Goal: Task Accomplishment & Management: Manage account settings

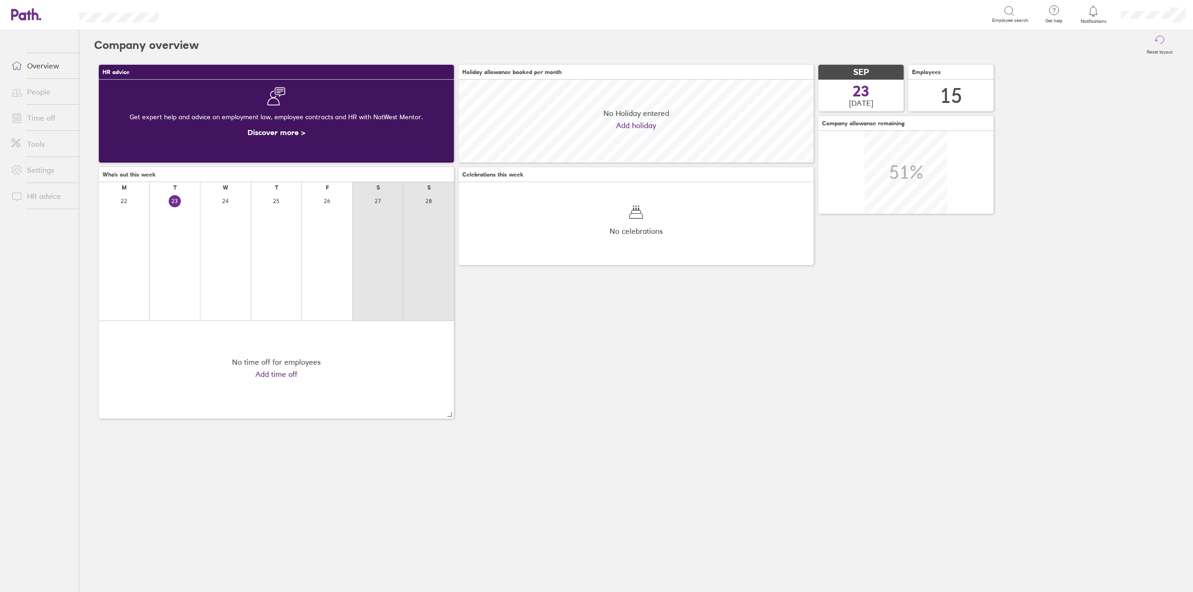
scroll to position [83, 355]
click at [39, 113] on link "Time off" at bounding box center [41, 118] width 75 height 19
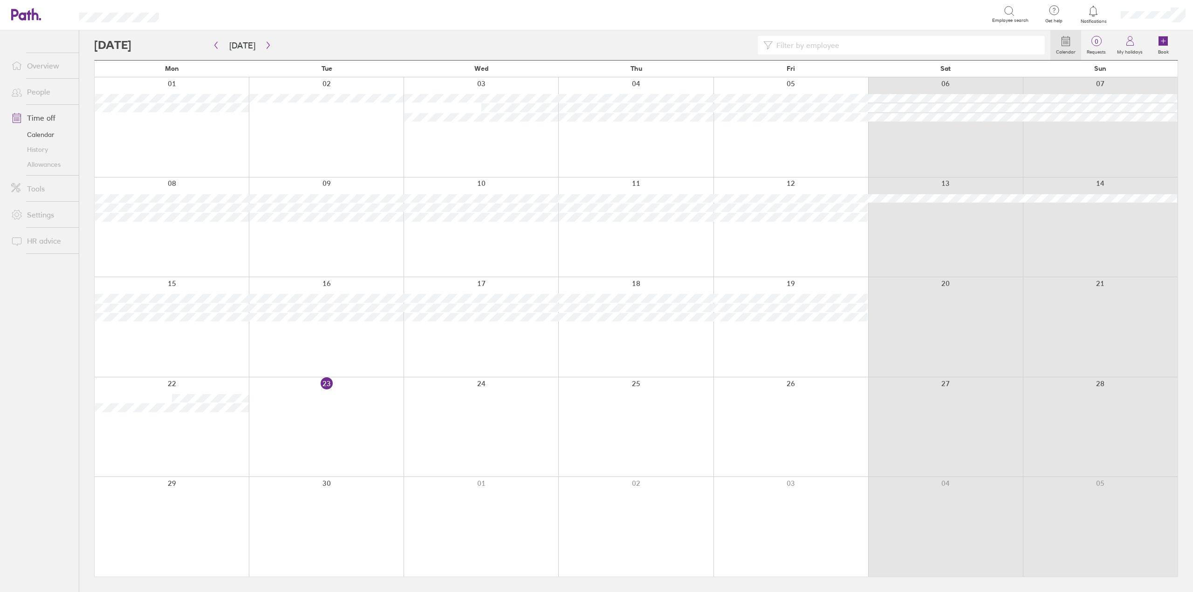
click at [329, 397] on div at bounding box center [326, 427] width 155 height 100
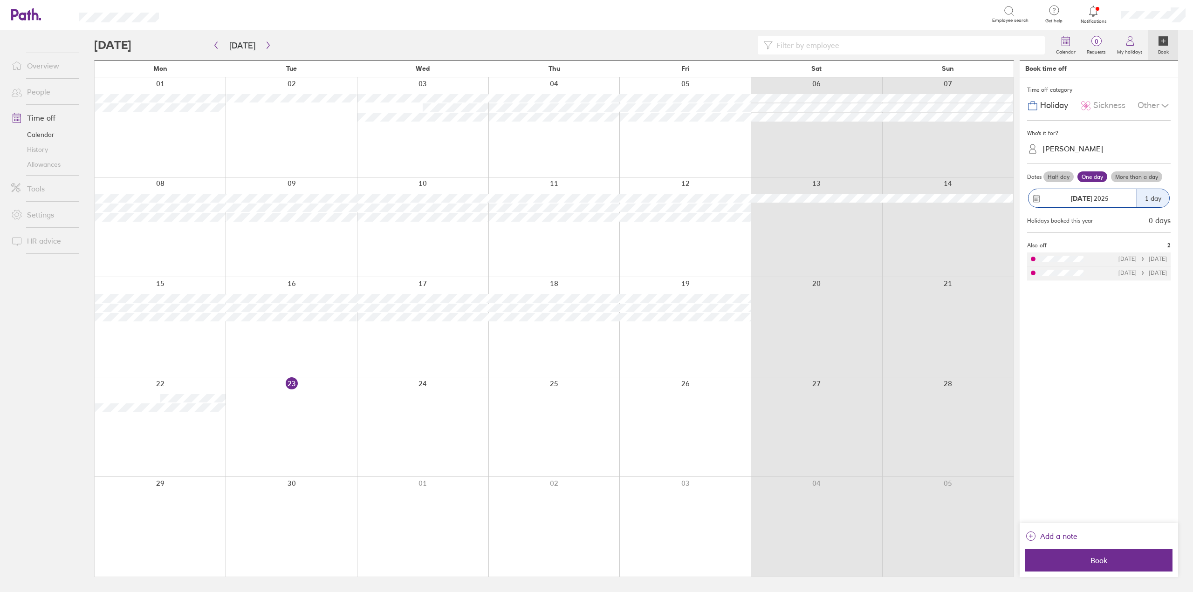
click at [1093, 104] on span "Sickness" at bounding box center [1109, 106] width 32 height 10
click at [1085, 149] on div "[PERSON_NAME]" at bounding box center [1073, 148] width 60 height 9
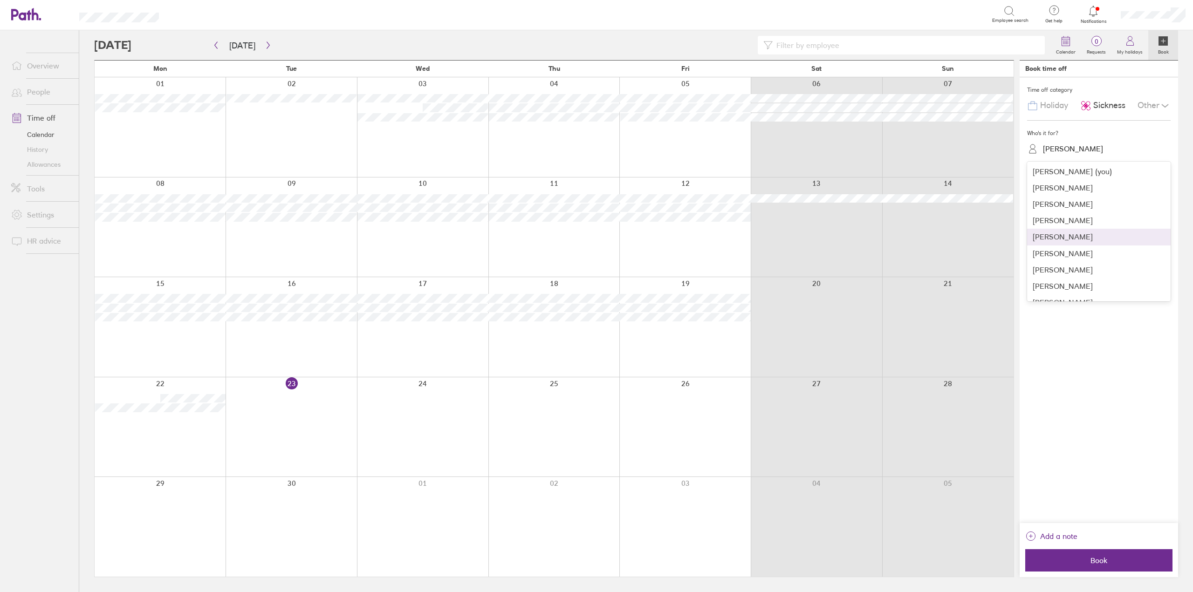
click at [1066, 241] on div "[PERSON_NAME]" at bounding box center [1099, 237] width 144 height 16
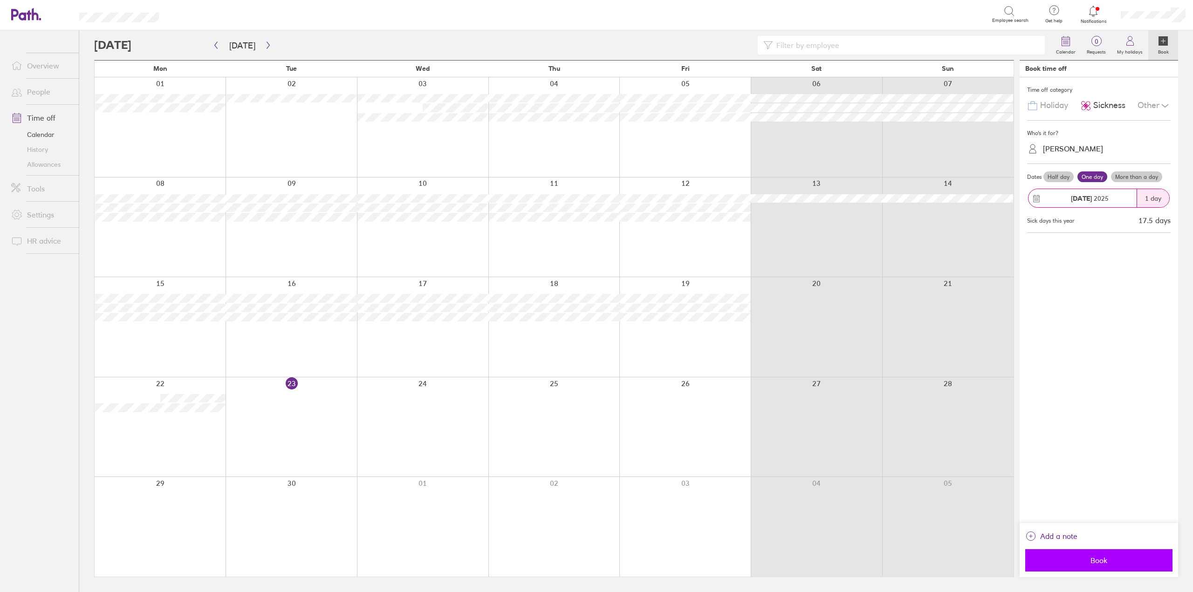
click at [1087, 561] on span "Book" at bounding box center [1099, 560] width 134 height 8
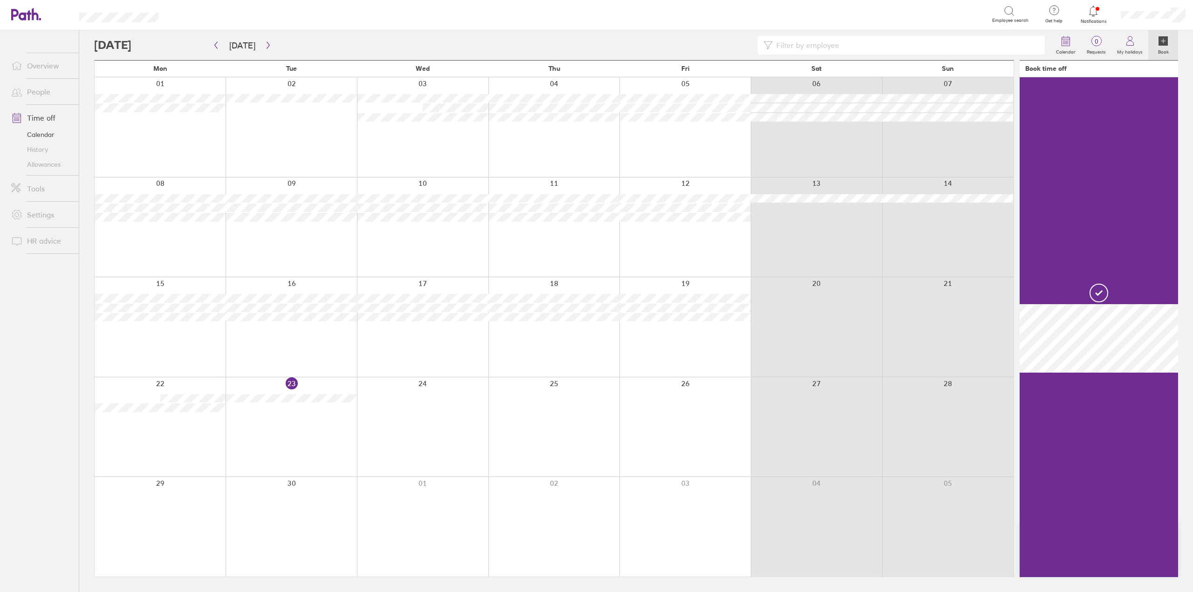
click at [286, 429] on div at bounding box center [291, 427] width 131 height 100
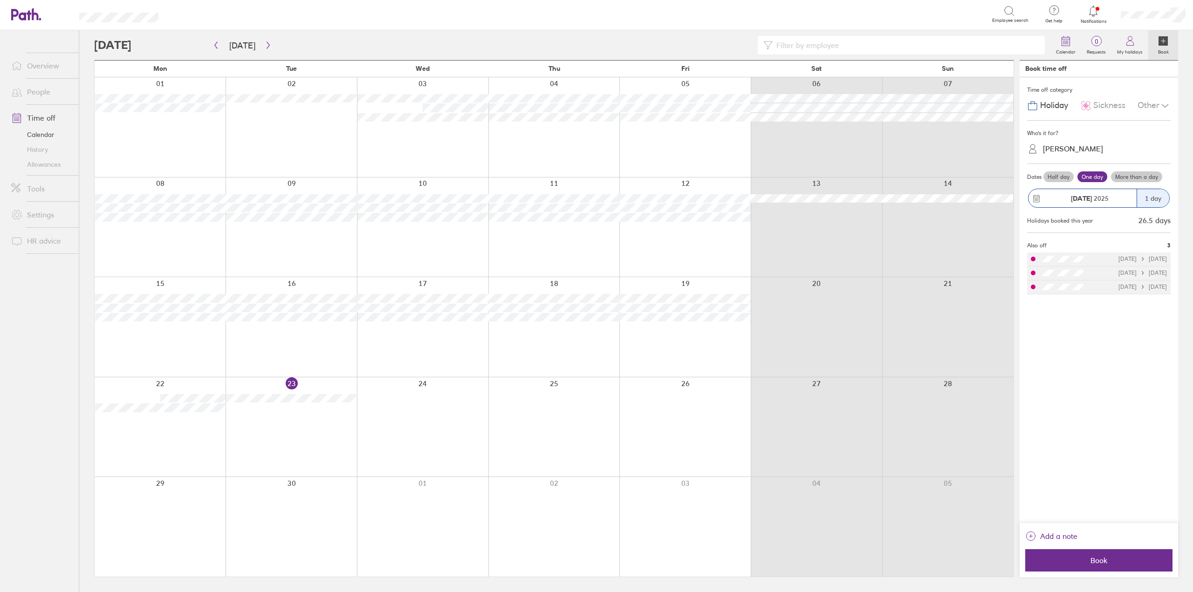
click at [1068, 147] on div "[PERSON_NAME]" at bounding box center [1073, 148] width 60 height 9
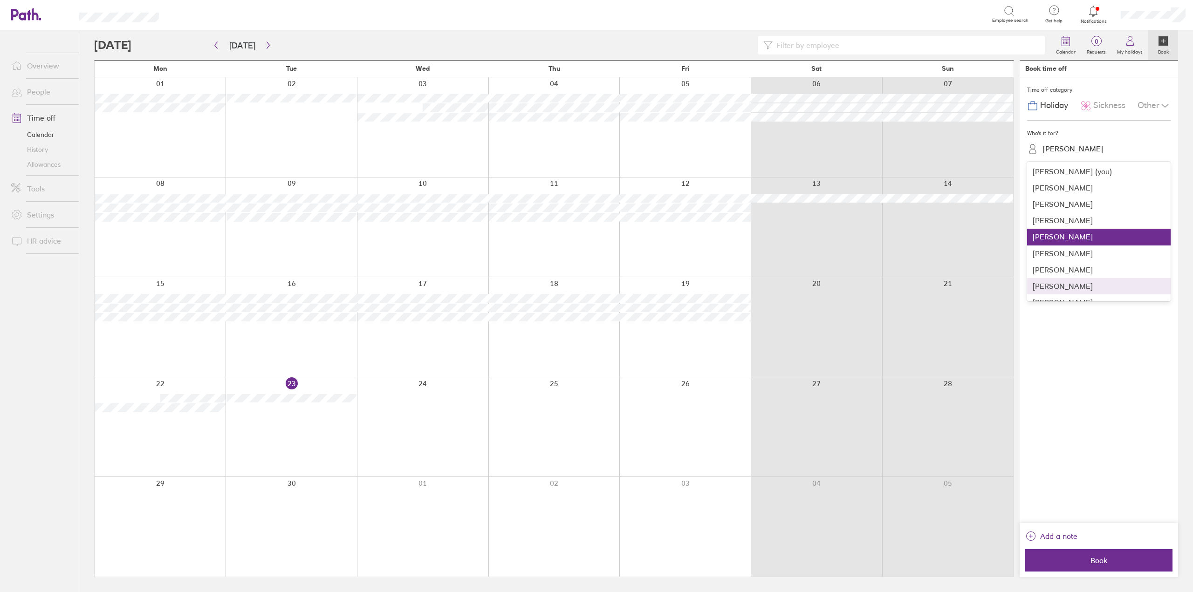
click at [1066, 282] on div "[PERSON_NAME]" at bounding box center [1099, 286] width 144 height 16
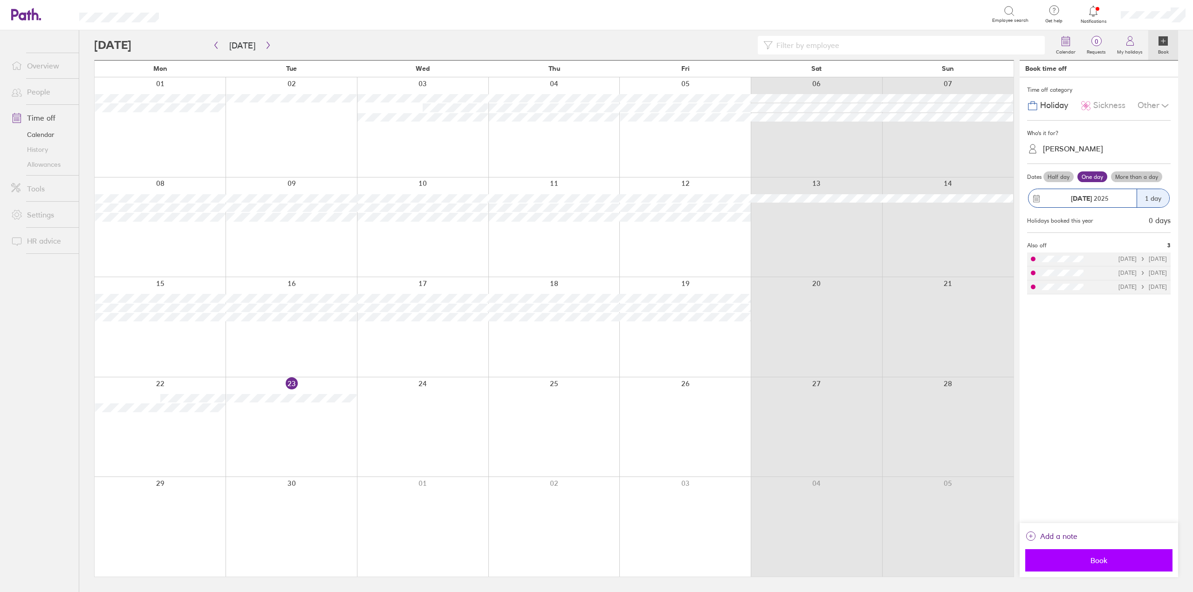
click at [1063, 563] on span "Book" at bounding box center [1099, 560] width 134 height 8
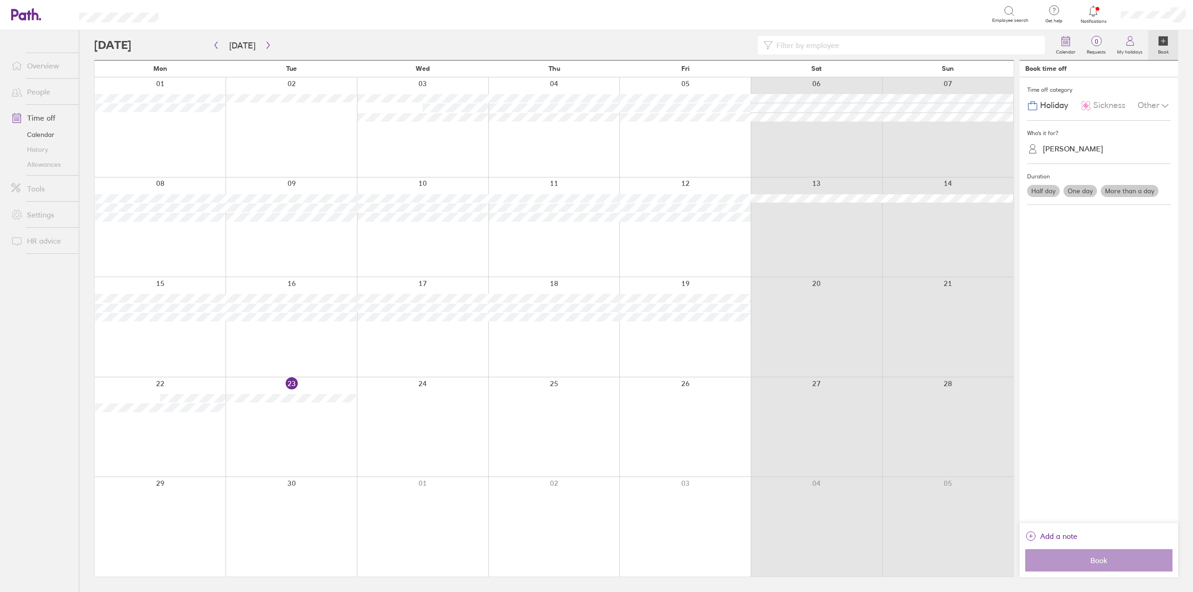
click at [308, 389] on div at bounding box center [291, 427] width 131 height 100
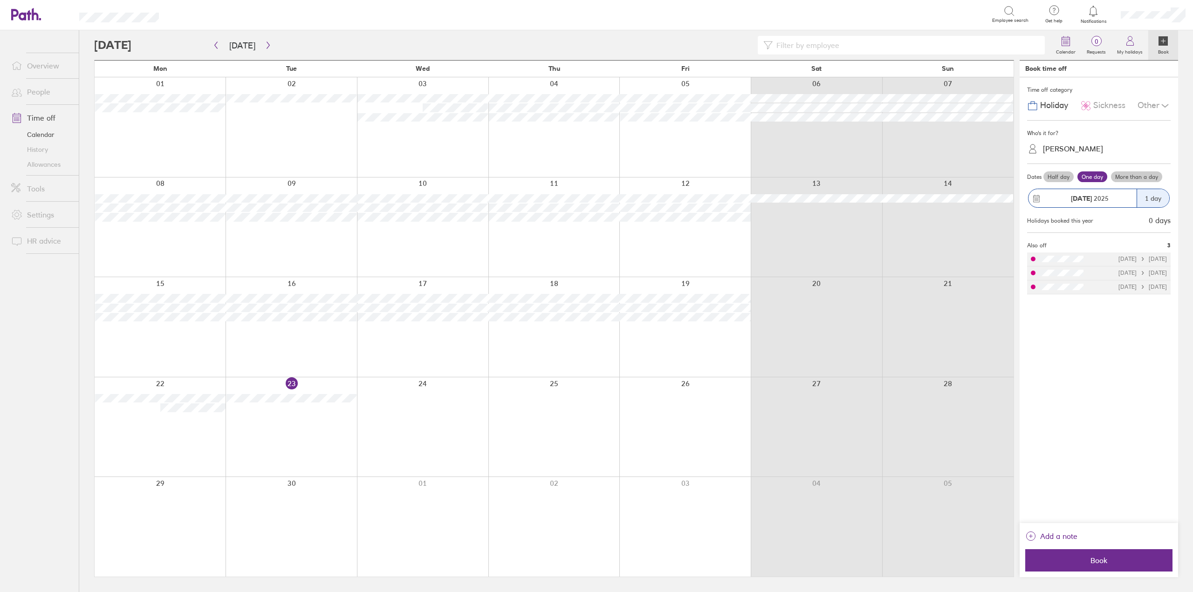
drag, startPoint x: 296, startPoint y: 411, endPoint x: 1007, endPoint y: 169, distance: 750.3
click at [296, 411] on div at bounding box center [291, 427] width 131 height 100
click at [1103, 148] on div "[PERSON_NAME]" at bounding box center [1104, 149] width 132 height 14
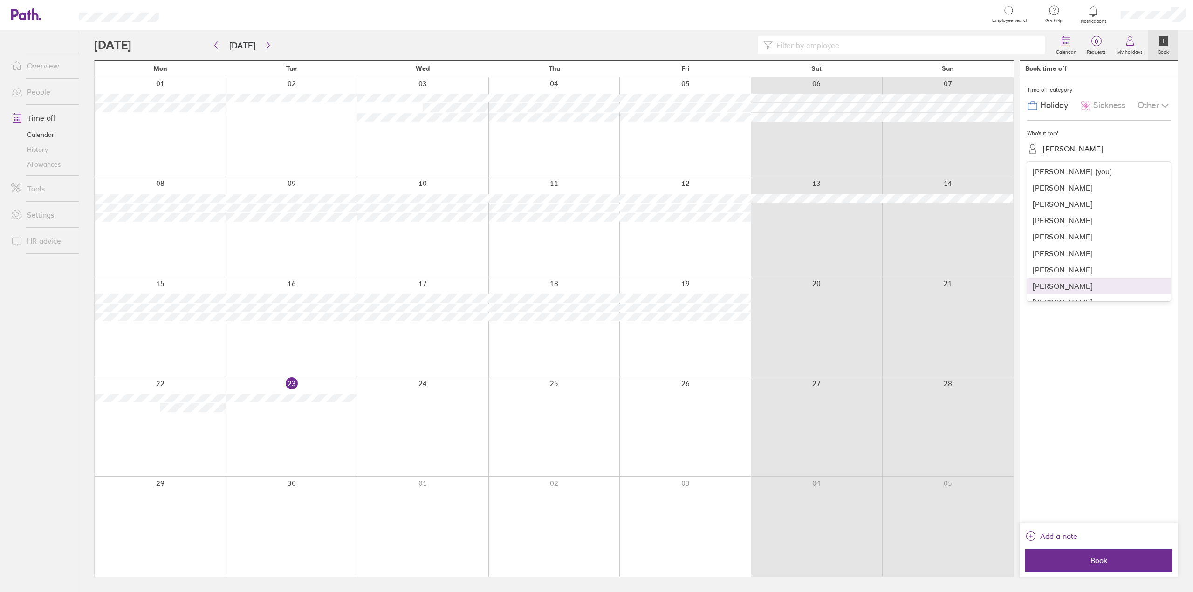
click at [1068, 284] on div "[PERSON_NAME]" at bounding box center [1099, 286] width 144 height 16
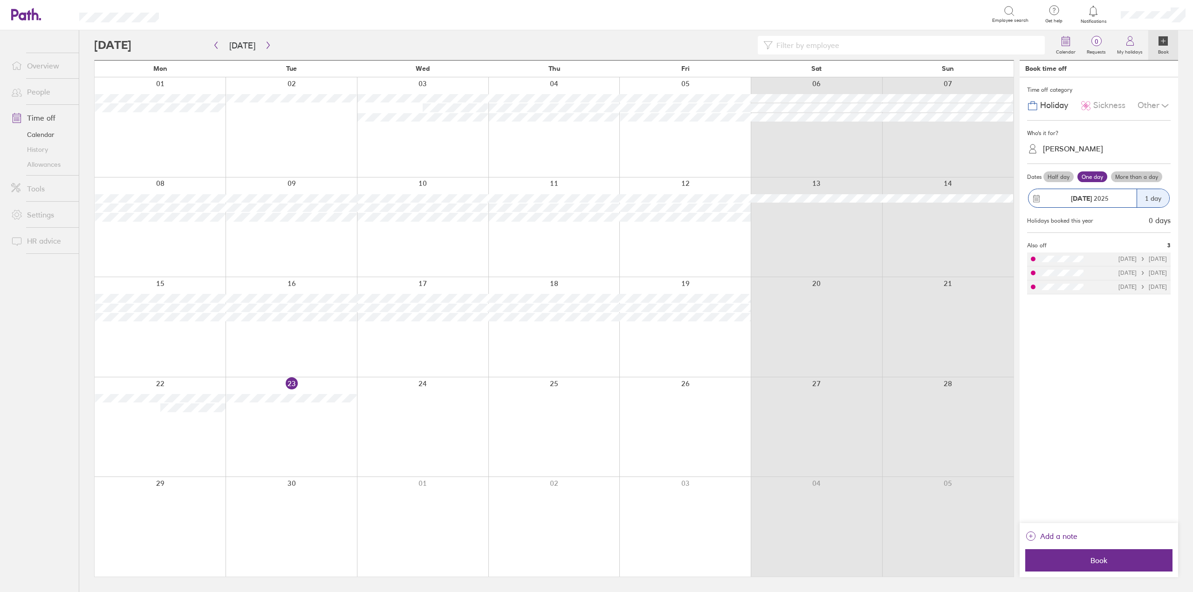
click at [1105, 109] on span "Sickness" at bounding box center [1109, 106] width 32 height 10
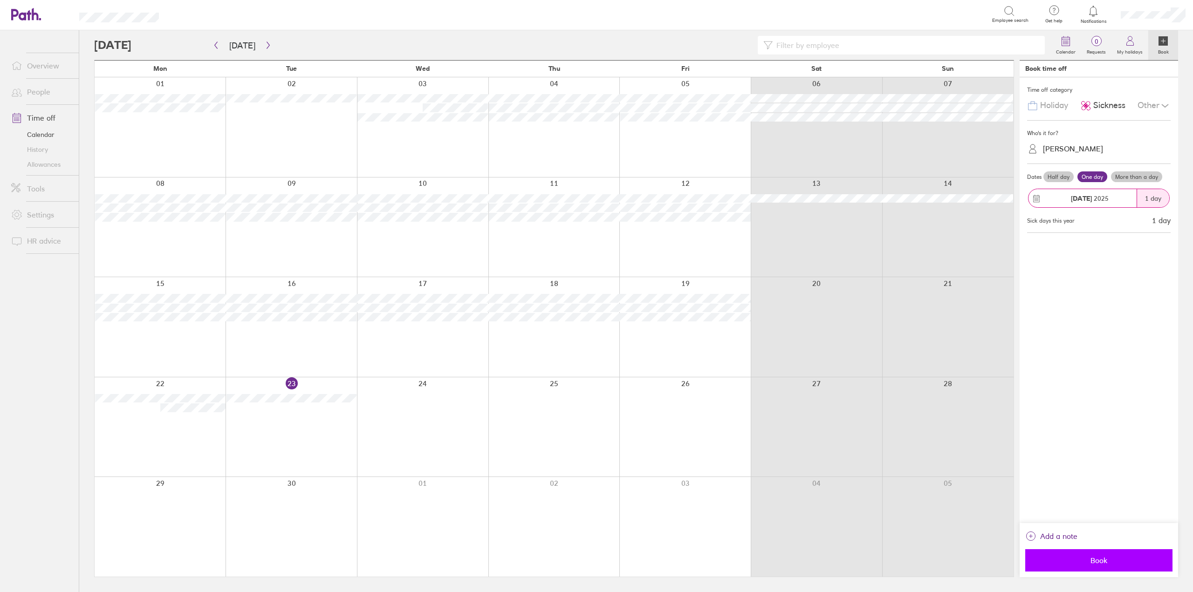
click at [1071, 549] on button "Book" at bounding box center [1098, 560] width 147 height 22
